Goal: Task Accomplishment & Management: Use online tool/utility

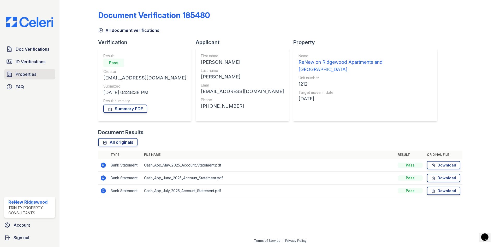
click at [38, 70] on link "Properties" at bounding box center [29, 74] width 51 height 10
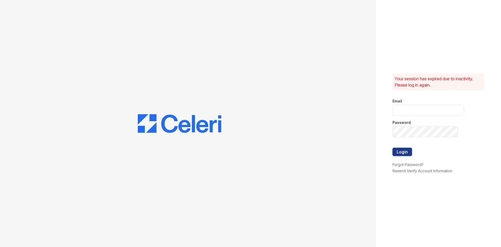
type input "renewonridgewoodtemp@trinity-pm.com"
click at [405, 154] on button "Login" at bounding box center [403, 151] width 20 height 8
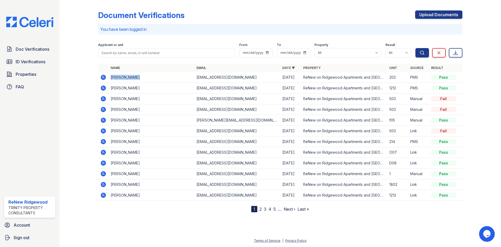
drag, startPoint x: 136, startPoint y: 76, endPoint x: 110, endPoint y: 74, distance: 25.6
click at [110, 74] on td "Tasha Thigpen" at bounding box center [152, 77] width 86 height 11
click at [86, 80] on div at bounding box center [83, 107] width 30 height 210
click at [39, 80] on div "Doc Verifications ID Verifications Properties FAQ" at bounding box center [29, 68] width 55 height 48
click at [39, 76] on link "Properties" at bounding box center [29, 74] width 51 height 10
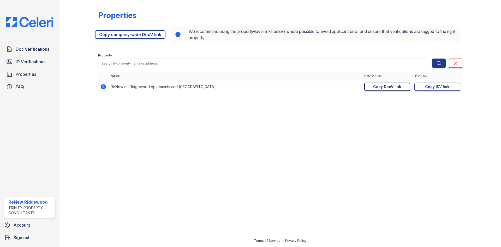
click at [384, 89] on div "Copy DocV link" at bounding box center [387, 86] width 28 height 5
click at [47, 50] on span "Doc Verifications" at bounding box center [33, 49] width 34 height 6
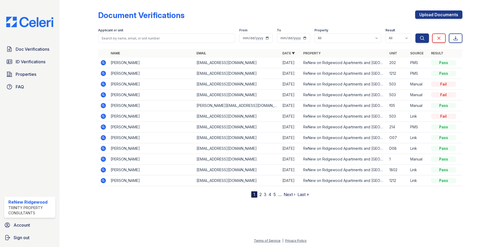
click at [105, 63] on icon at bounding box center [103, 62] width 5 height 5
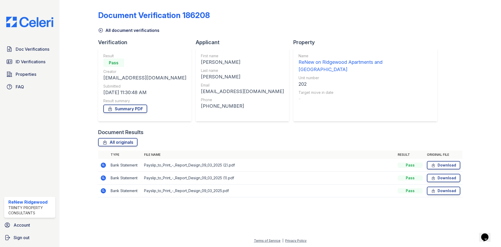
click at [104, 165] on icon at bounding box center [103, 164] width 5 height 5
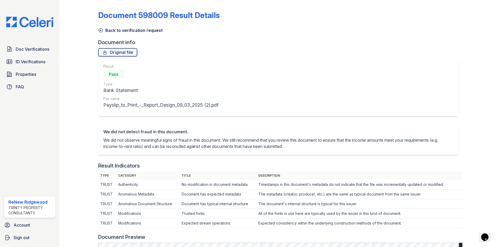
click at [101, 32] on icon at bounding box center [101, 30] width 4 height 4
